Goal: Transaction & Acquisition: Purchase product/service

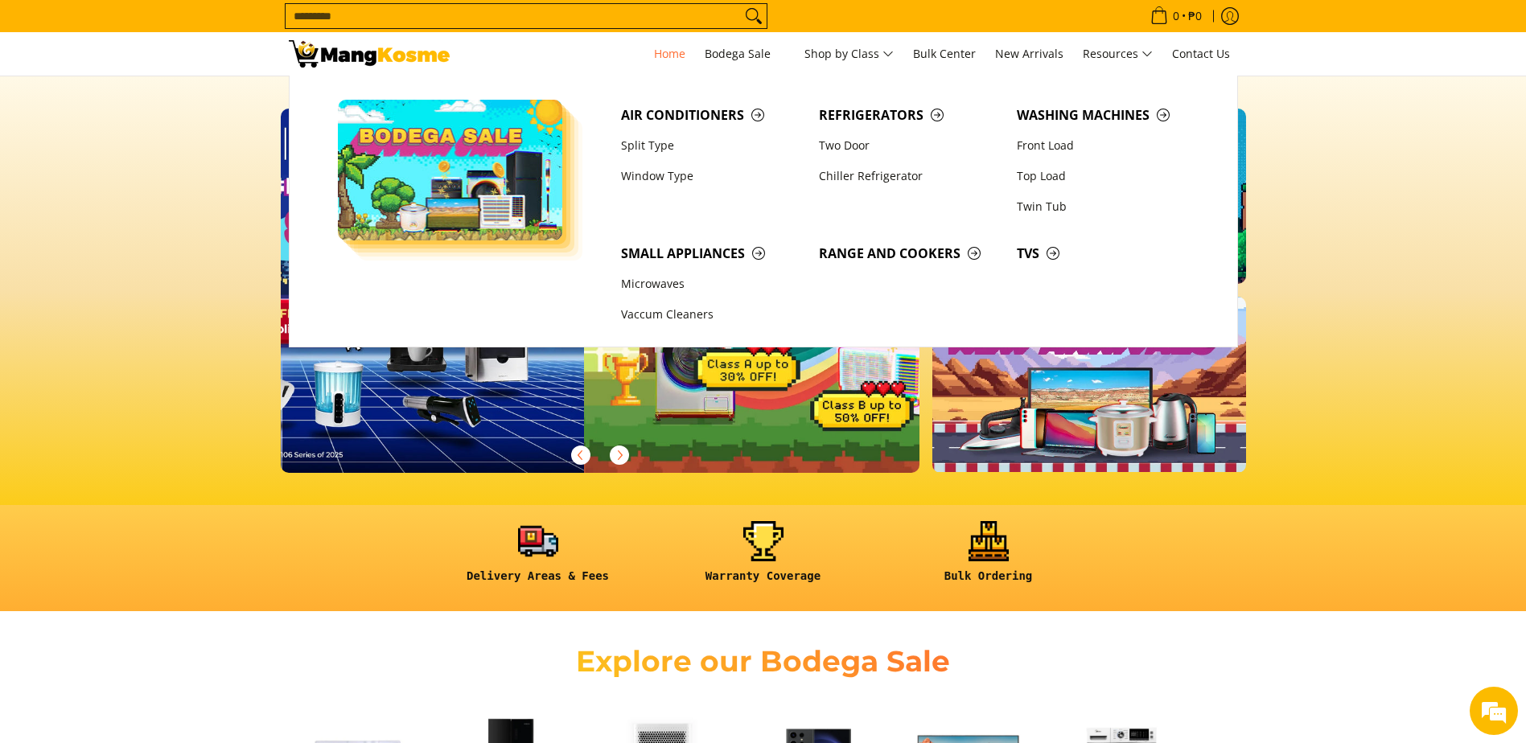
scroll to position [0, 640]
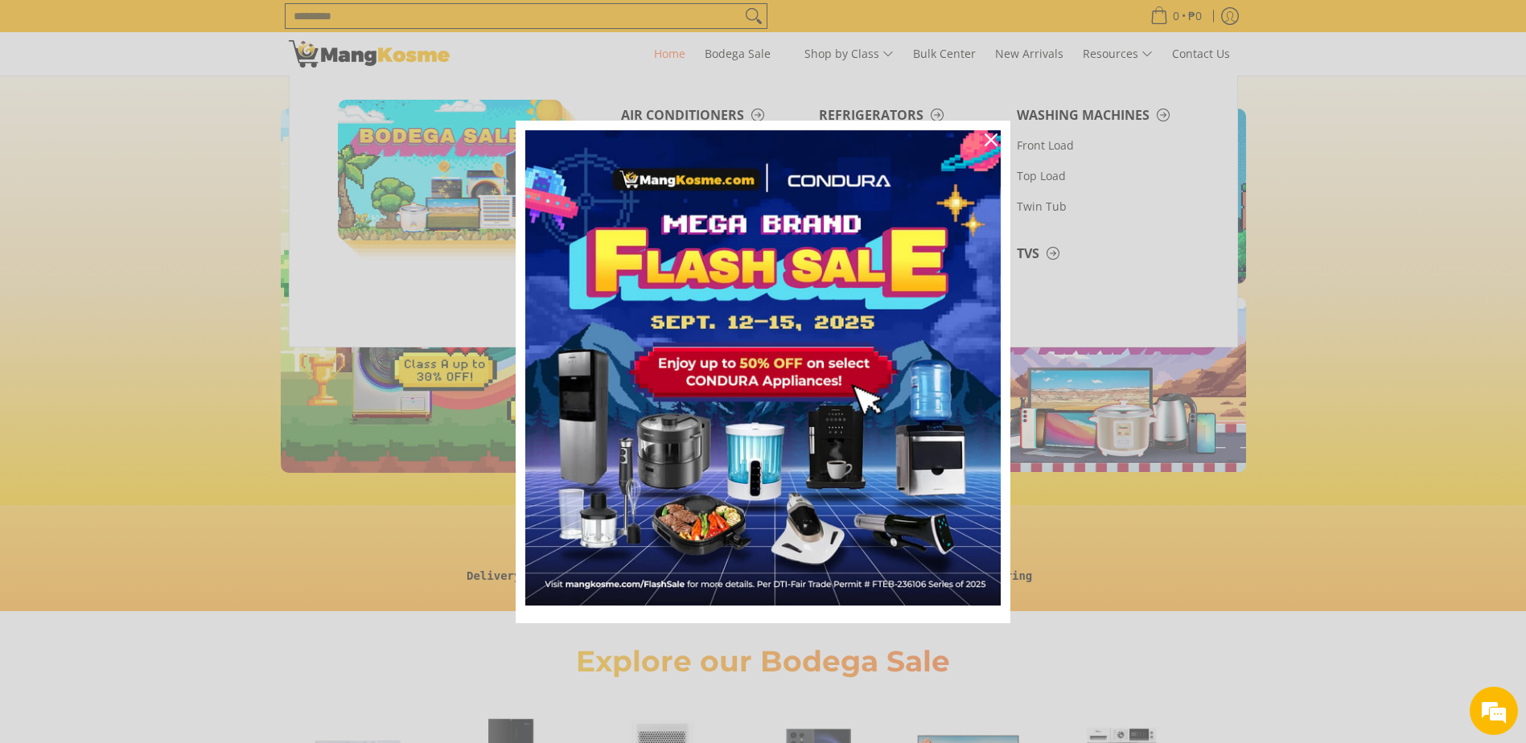
click at [851, 142] on img "Marketing offer form" at bounding box center [762, 367] width 475 height 475
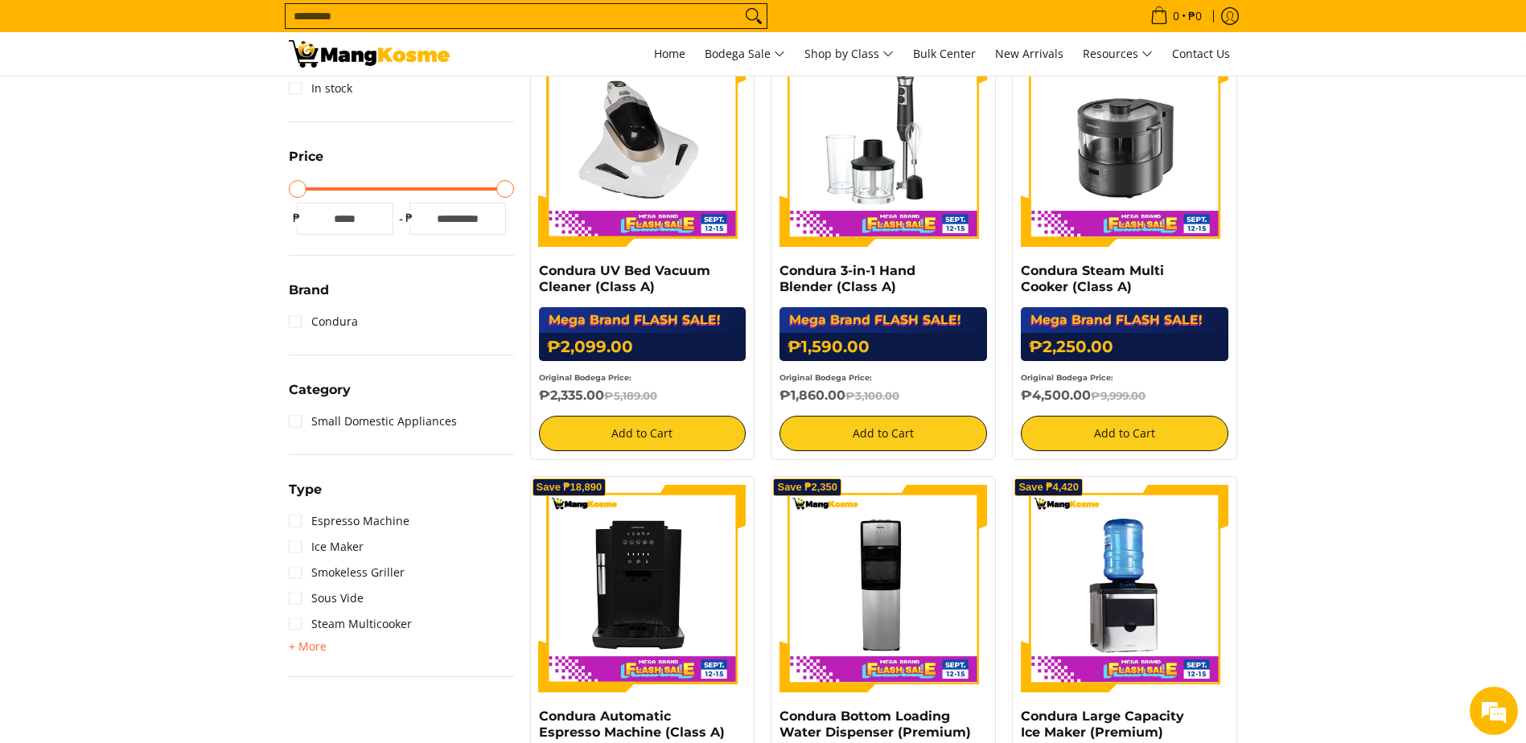
scroll to position [376, 0]
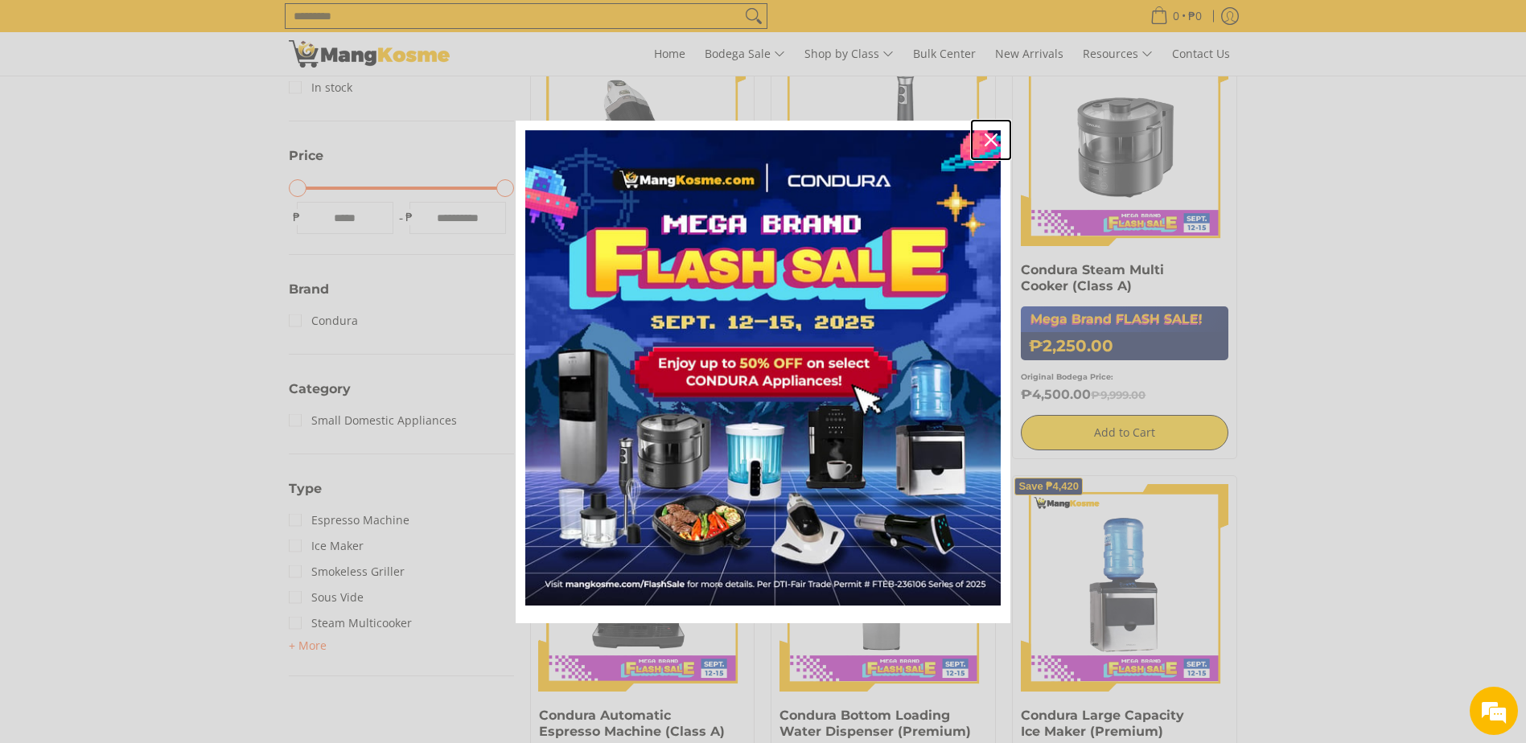
click at [985, 135] on icon "close icon" at bounding box center [991, 140] width 13 height 13
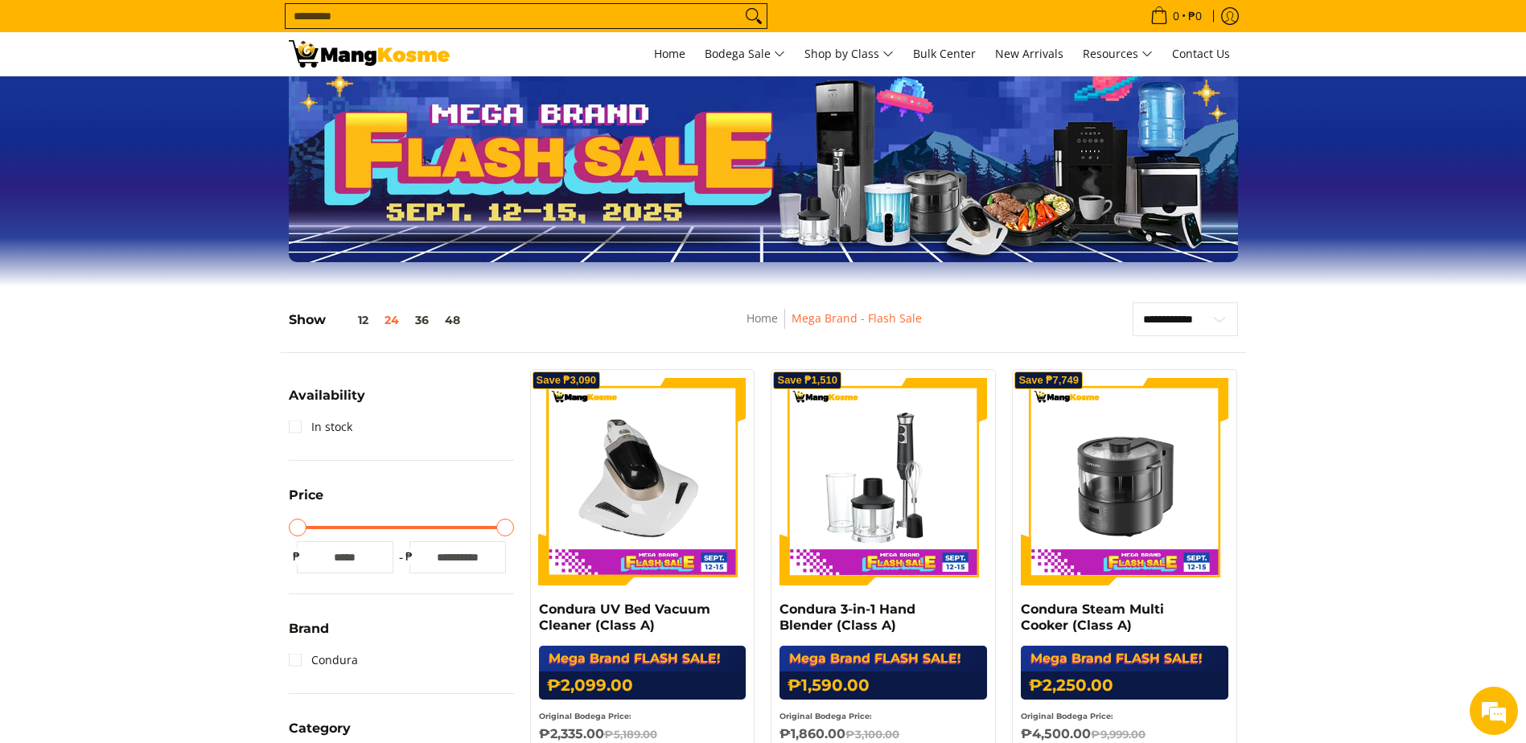
scroll to position [0, 0]
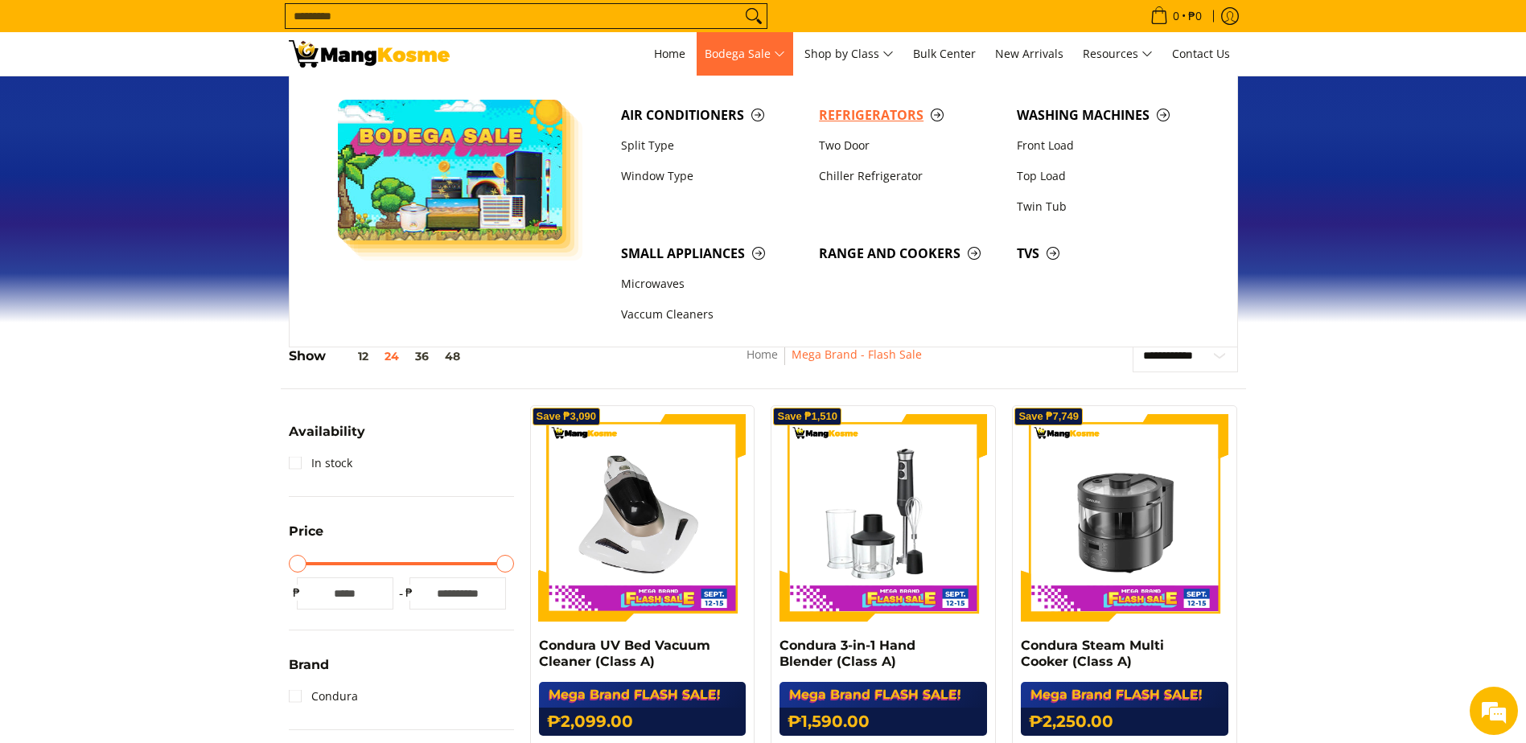
click at [857, 113] on span "Refrigerators" at bounding box center [910, 115] width 182 height 20
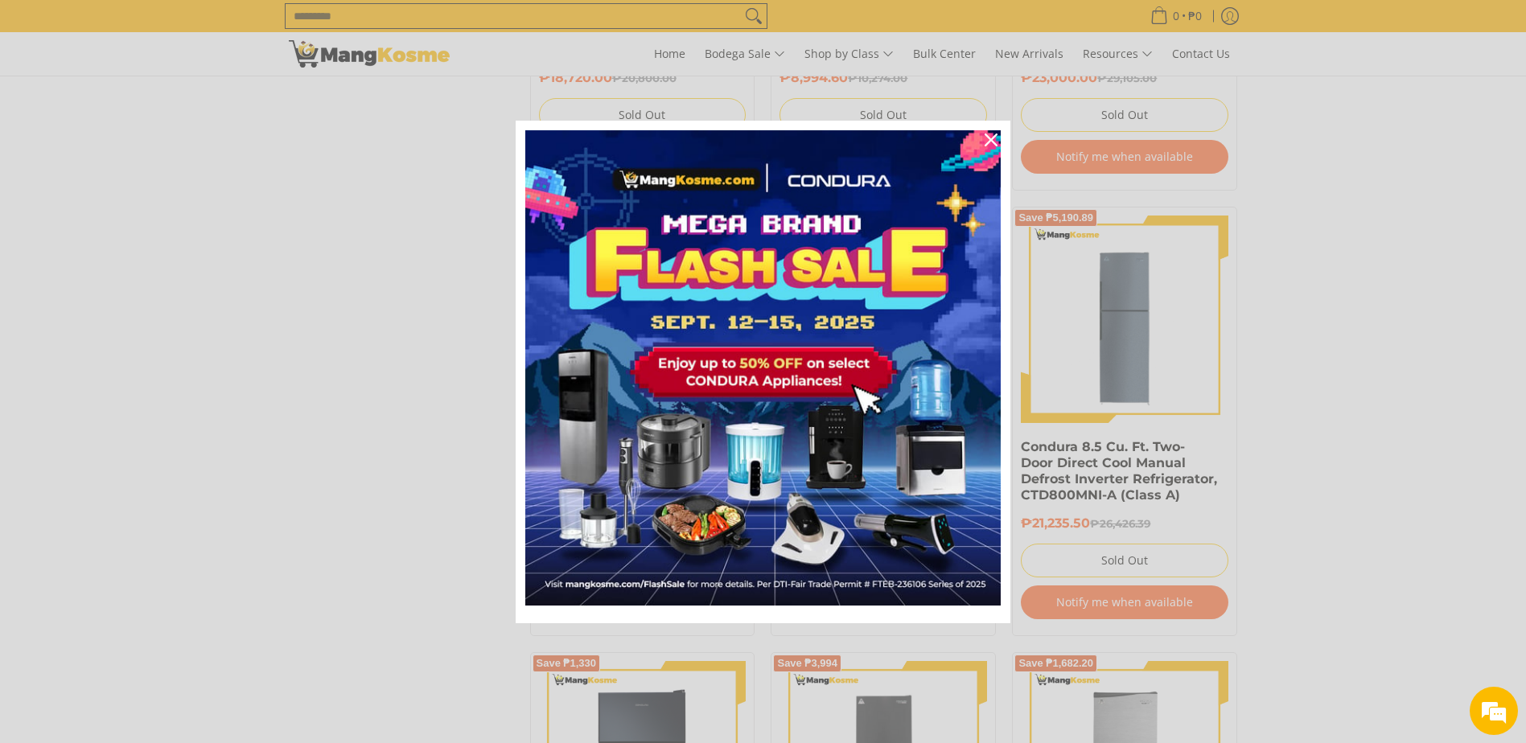
scroll to position [2065, 0]
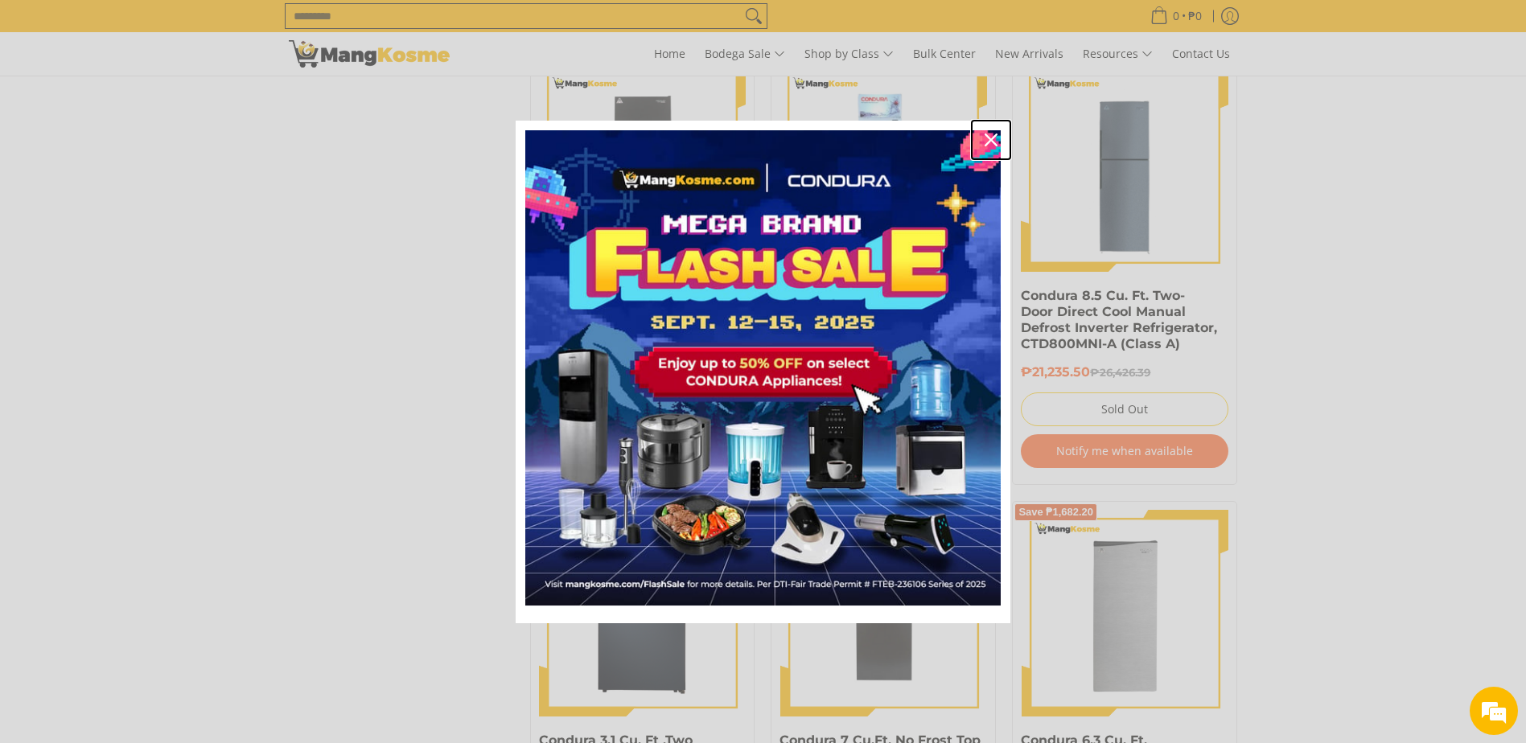
click at [994, 140] on icon "close icon" at bounding box center [991, 140] width 13 height 13
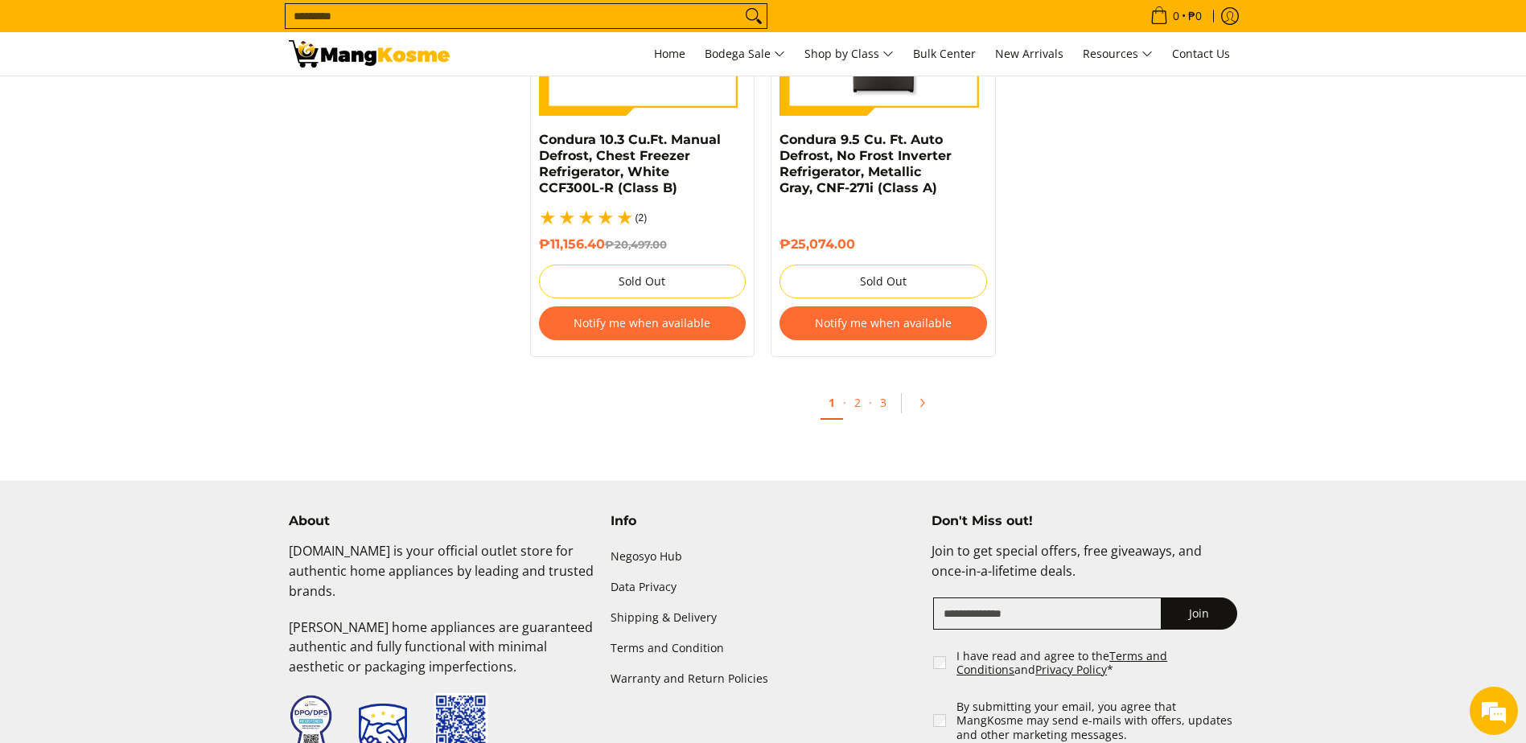
scroll to position [3566, 0]
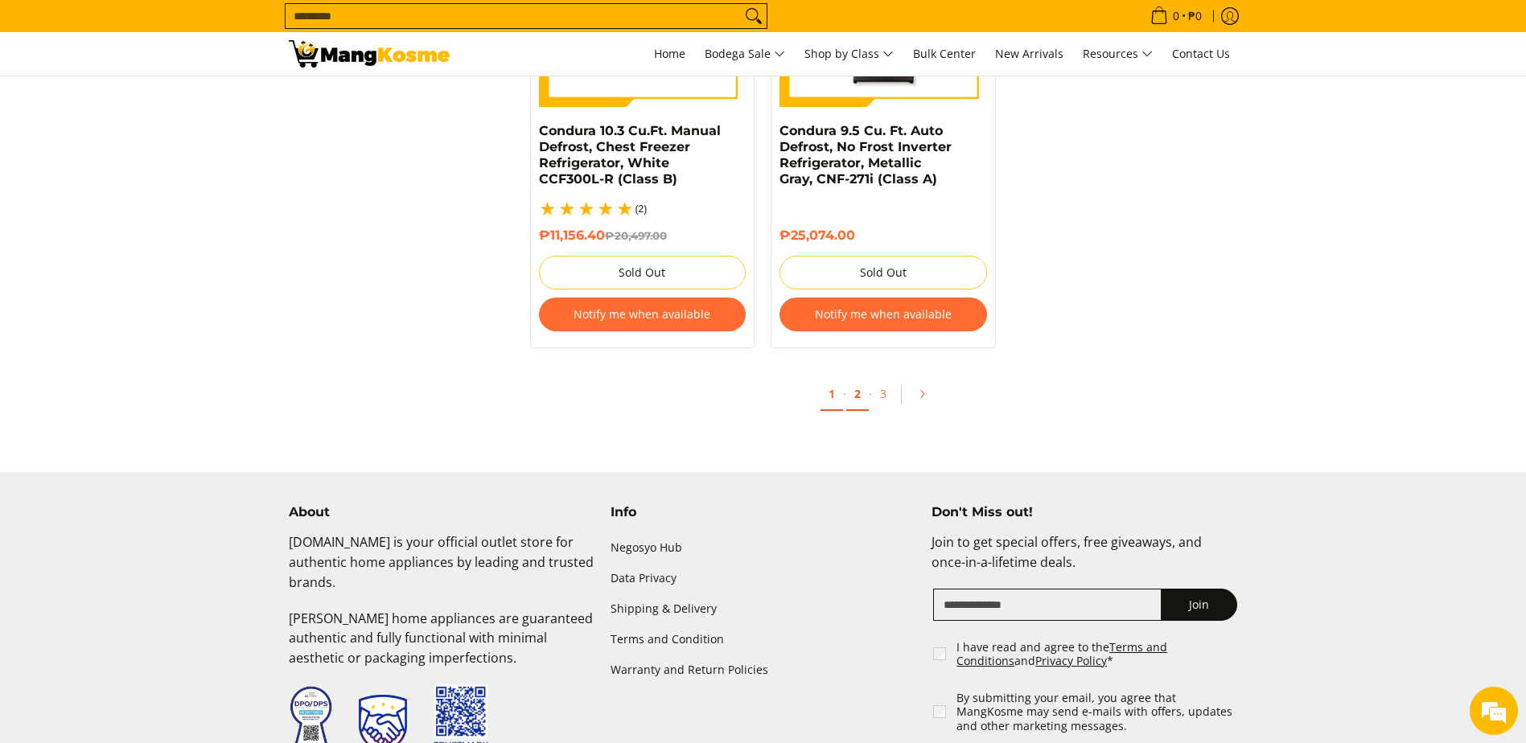
click at [864, 378] on link "2" at bounding box center [857, 394] width 23 height 33
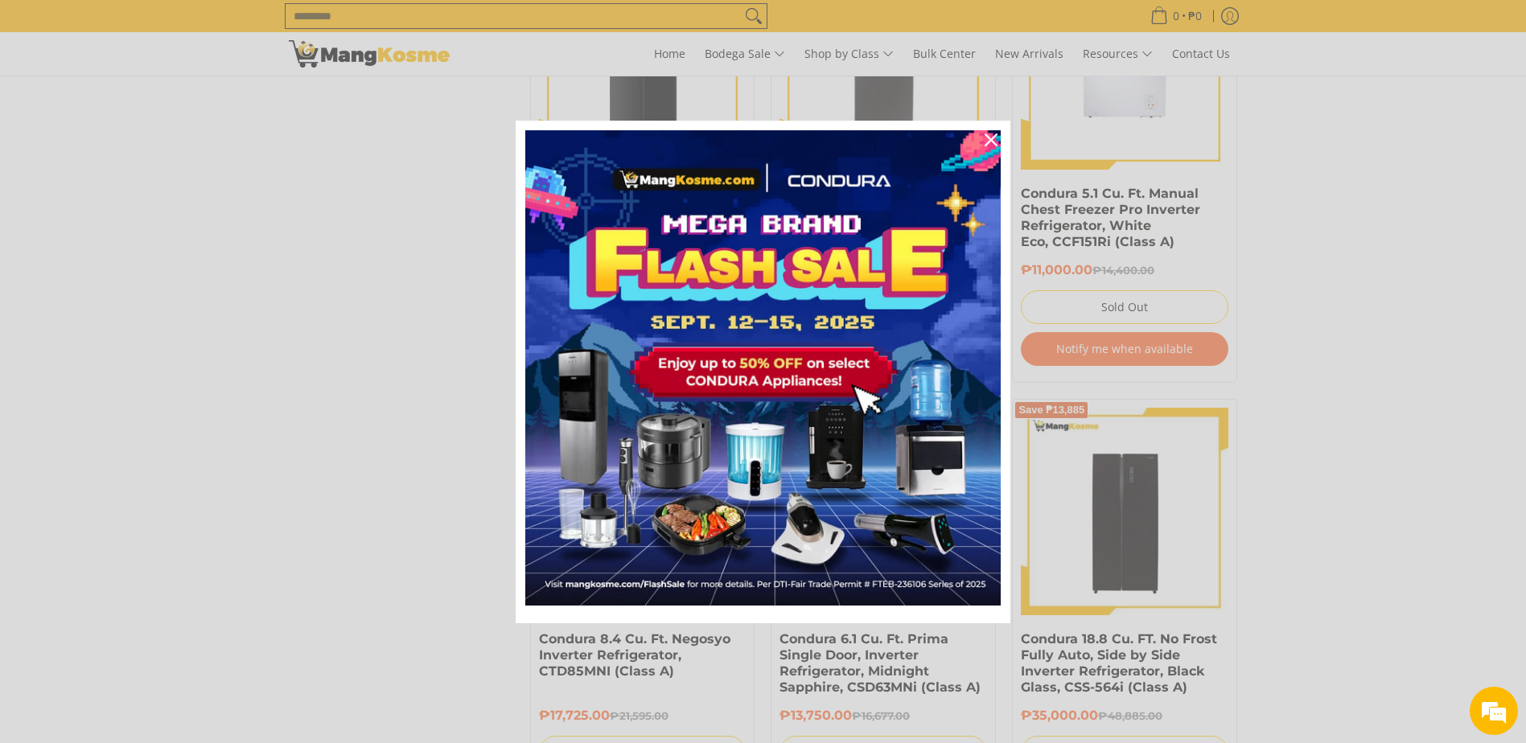
scroll to position [3191, 0]
